Goal: Task Accomplishment & Management: Complete application form

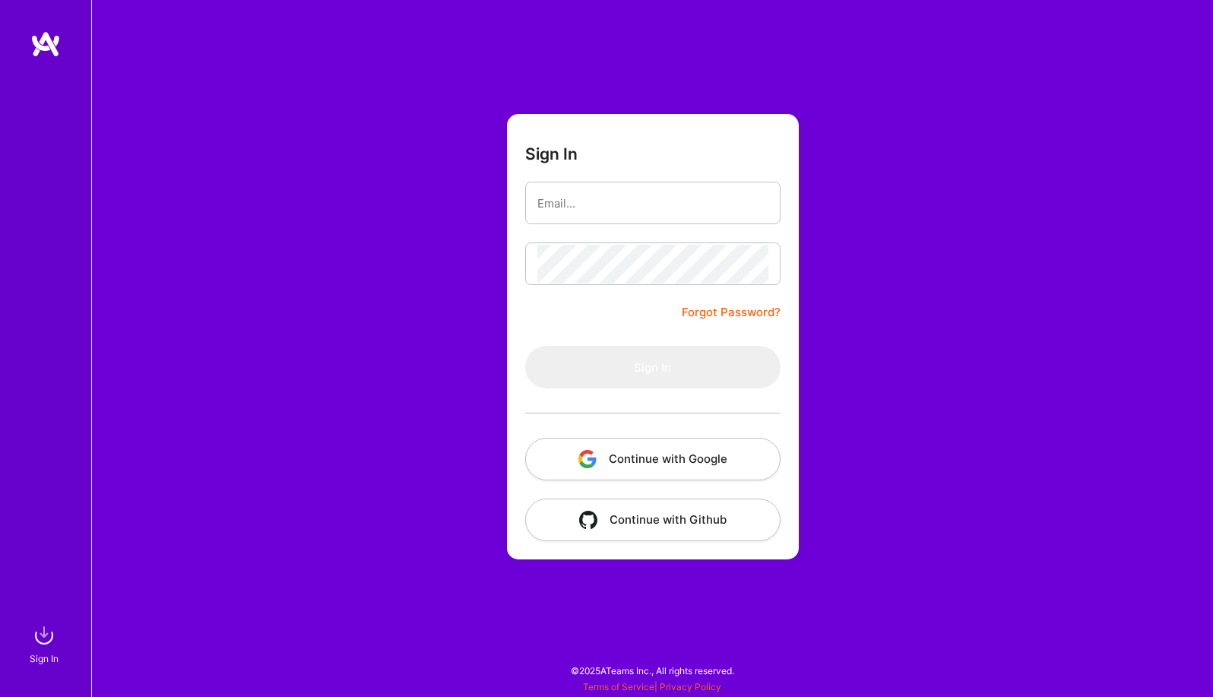
click at [685, 476] on button "Continue with Google" at bounding box center [652, 459] width 255 height 43
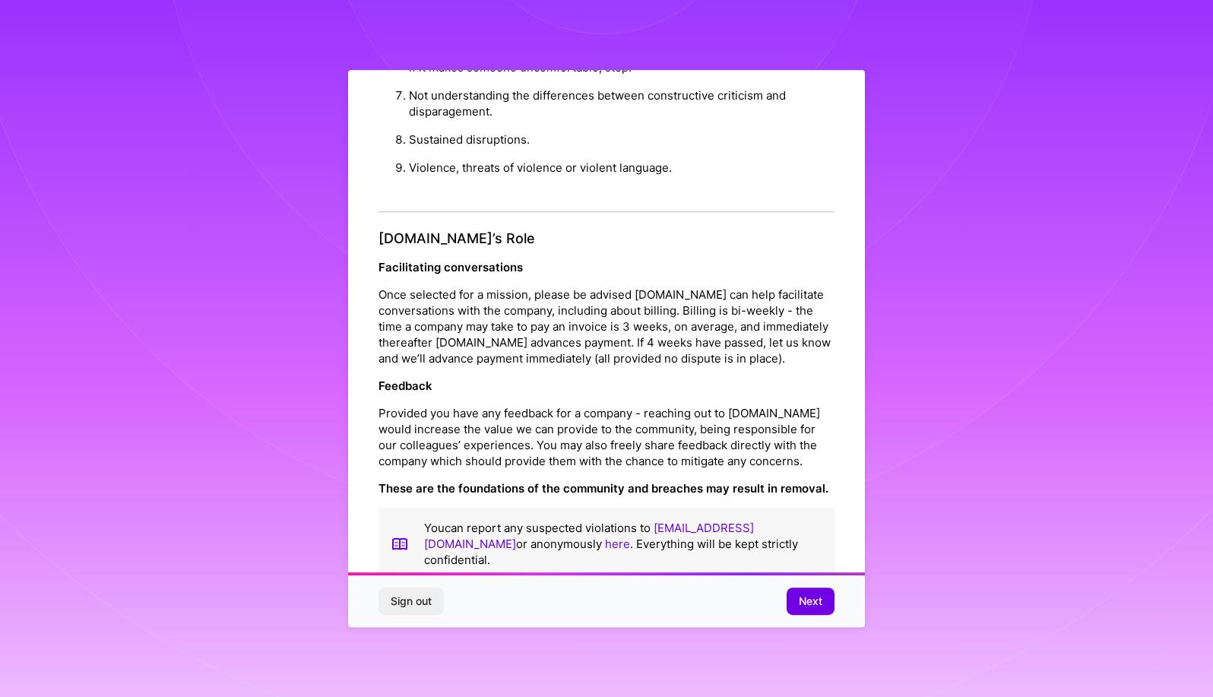
scroll to position [2, 0]
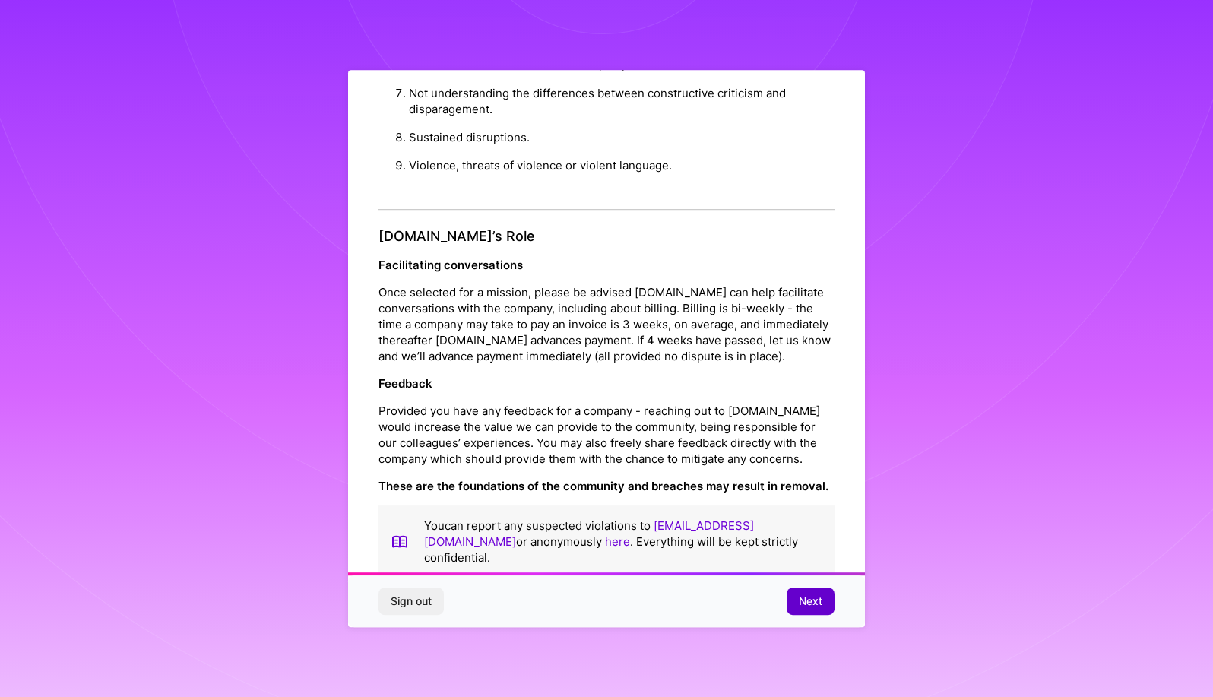
click at [815, 590] on button "Next" at bounding box center [811, 600] width 48 height 27
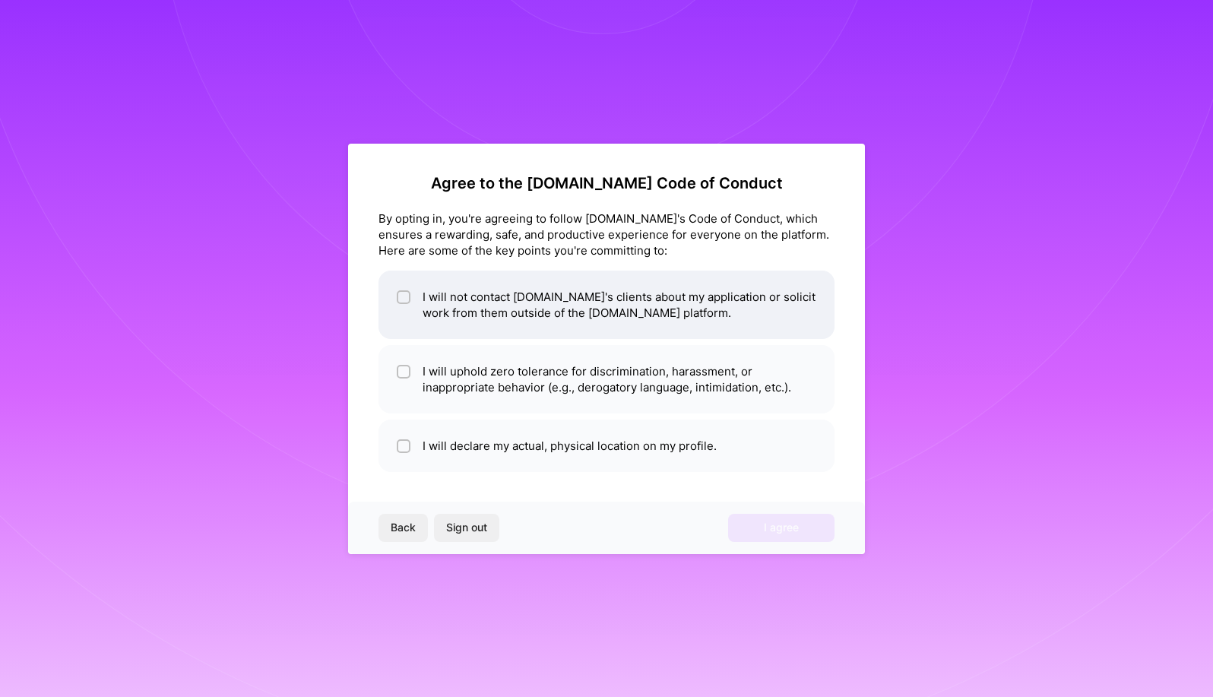
click at [533, 313] on li "I will not contact [DOMAIN_NAME]'s clients about my application or solicit work…" at bounding box center [606, 305] width 456 height 68
checkbox input "true"
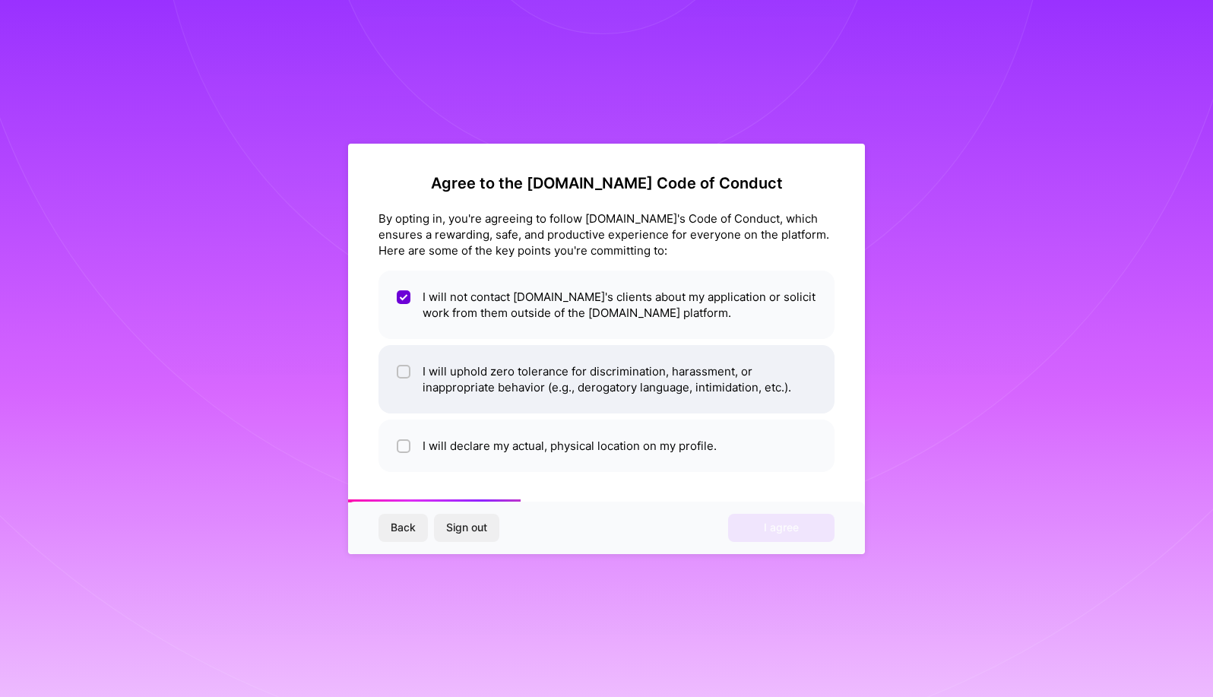
click at [530, 382] on li "I will uphold zero tolerance for discrimination, harassment, or inappropriate b…" at bounding box center [606, 379] width 456 height 68
checkbox input "true"
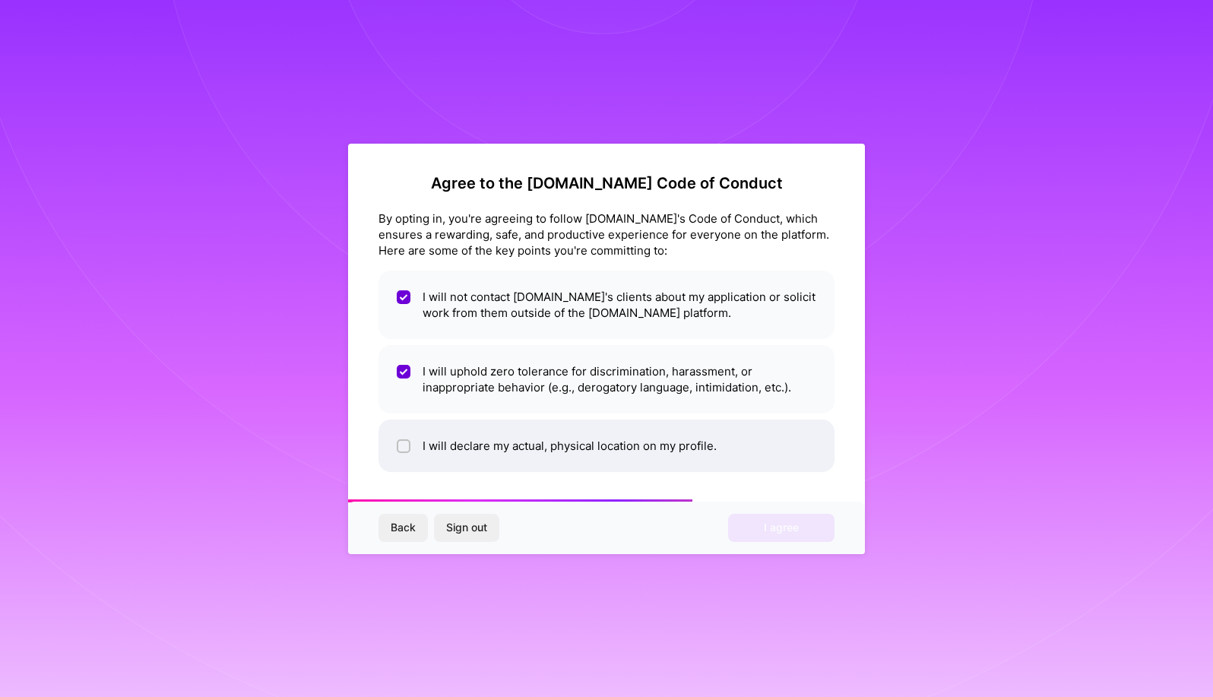
click at [530, 443] on li "I will declare my actual, physical location on my profile." at bounding box center [606, 445] width 456 height 52
checkbox input "true"
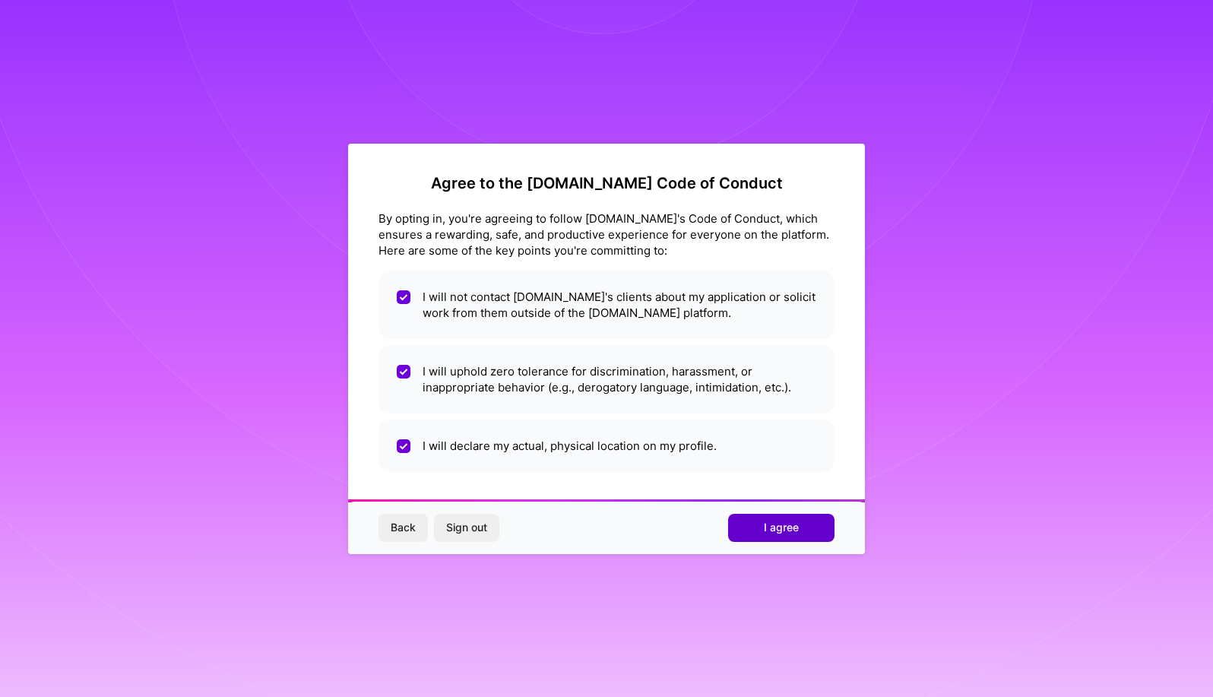
click at [796, 524] on span "I agree" at bounding box center [781, 527] width 35 height 15
